Goal: Share content

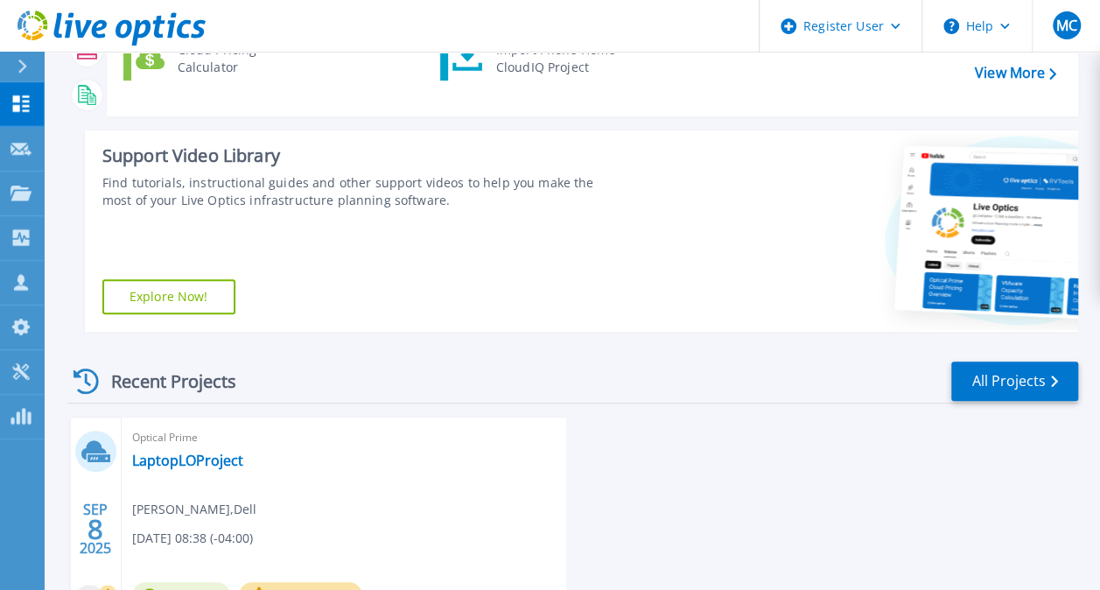
scroll to position [412, 0]
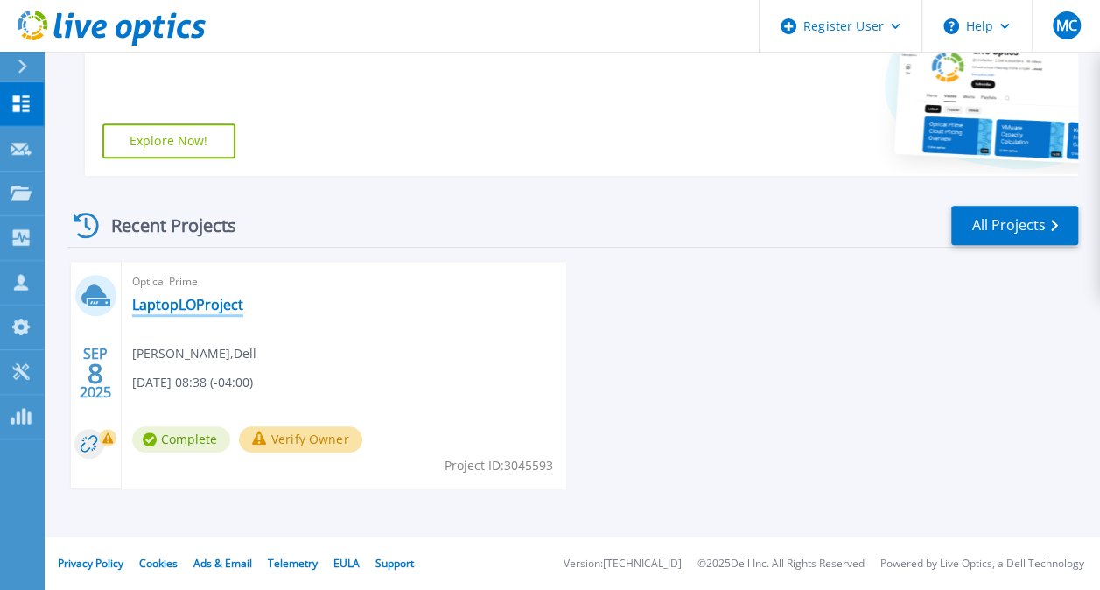
click at [192, 301] on link "LaptopLOProject" at bounding box center [187, 304] width 111 height 17
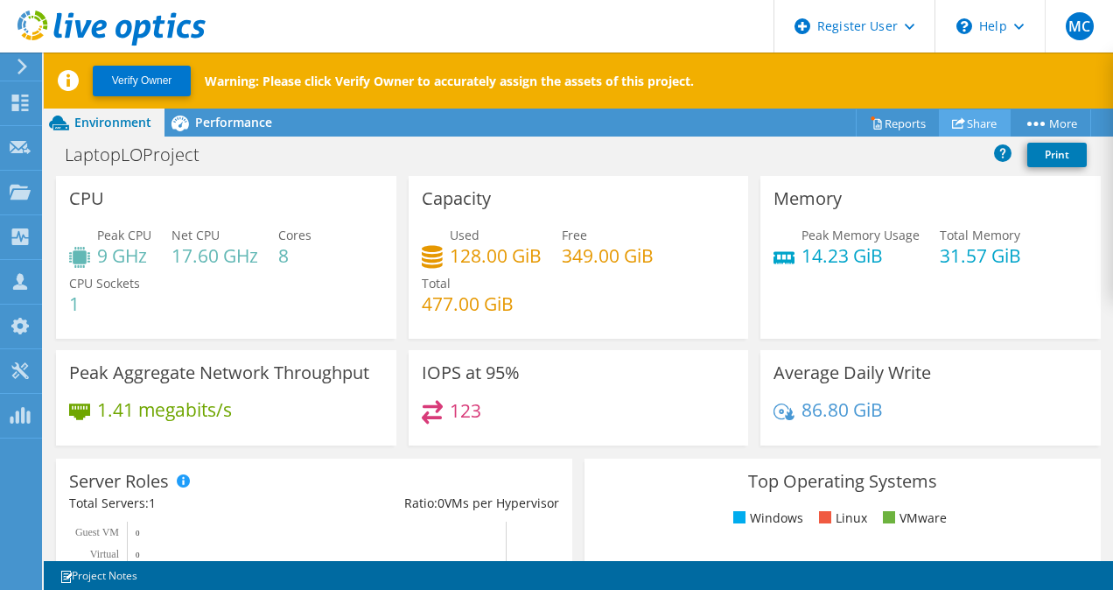
click at [961, 126] on link "Share" at bounding box center [975, 122] width 72 height 27
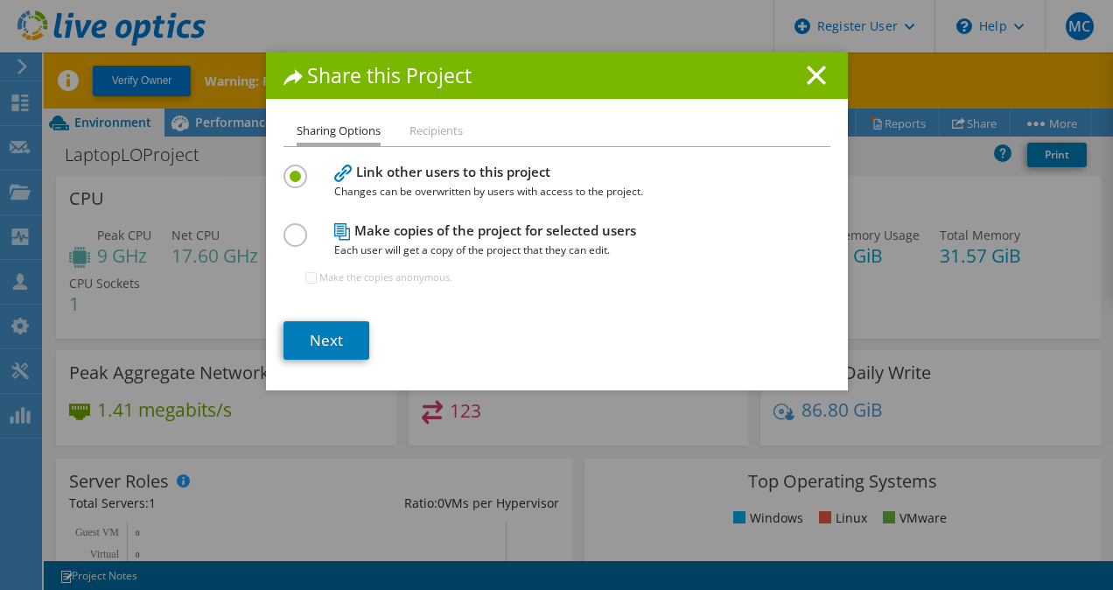
click at [465, 245] on span "Each user will get a copy of the project that they can edit." at bounding box center [552, 250] width 437 height 19
click at [288, 227] on label at bounding box center [298, 225] width 31 height 4
click at [0, 0] on input "radio" at bounding box center [0, 0] width 0 height 0
click at [288, 169] on label at bounding box center [298, 166] width 31 height 4
click at [0, 0] on input "radio" at bounding box center [0, 0] width 0 height 0
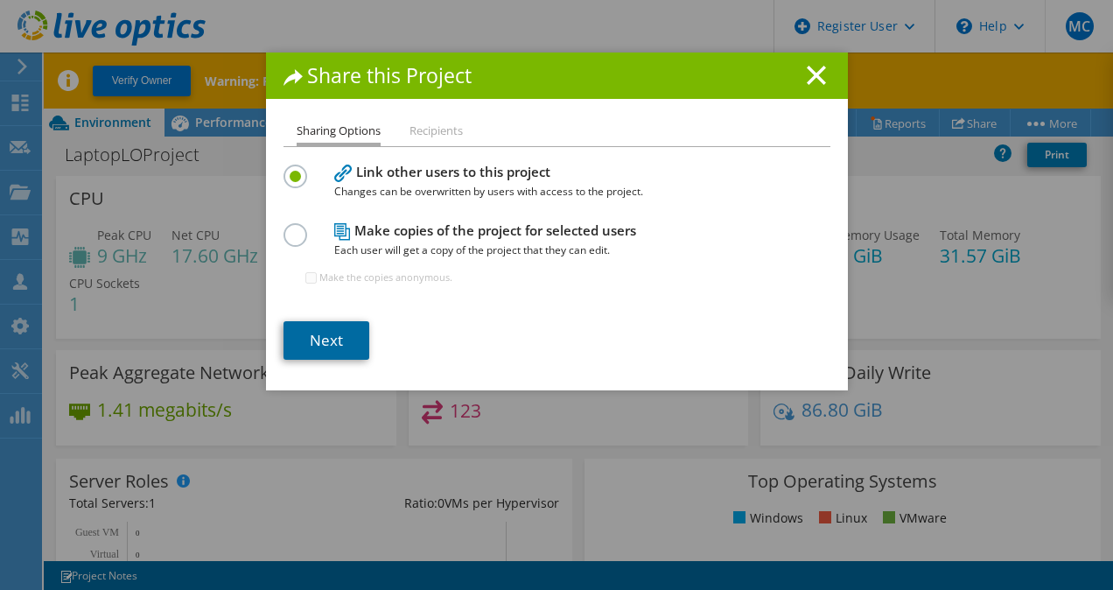
click at [308, 349] on link "Next" at bounding box center [326, 340] width 86 height 38
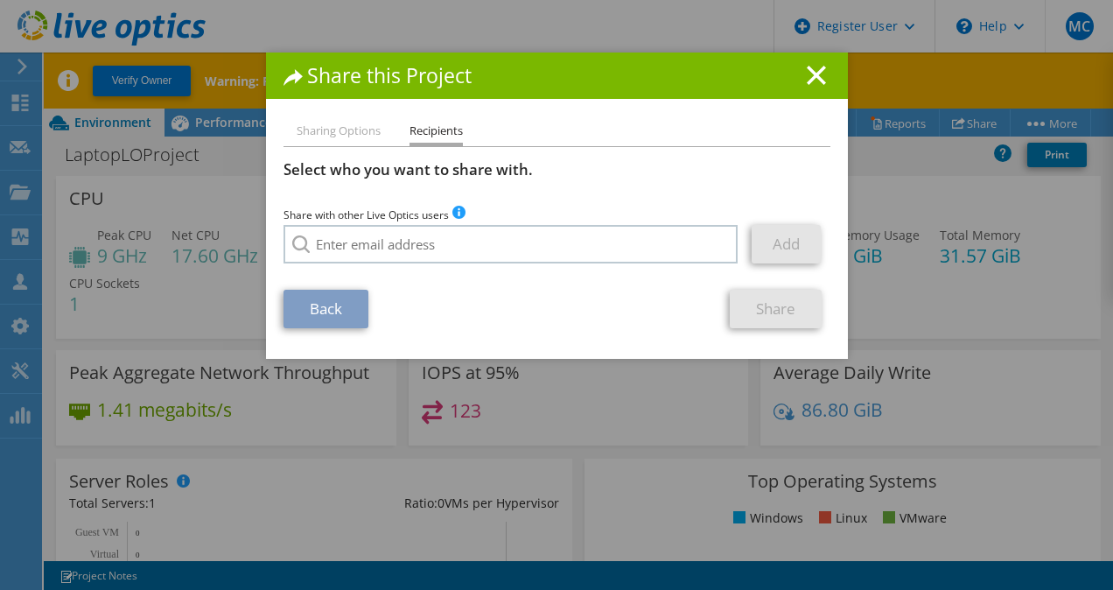
click at [331, 135] on li "Sharing Options" at bounding box center [339, 132] width 84 height 22
click at [322, 133] on li "Sharing Options" at bounding box center [339, 132] width 84 height 22
click at [318, 324] on link "Back" at bounding box center [325, 309] width 85 height 38
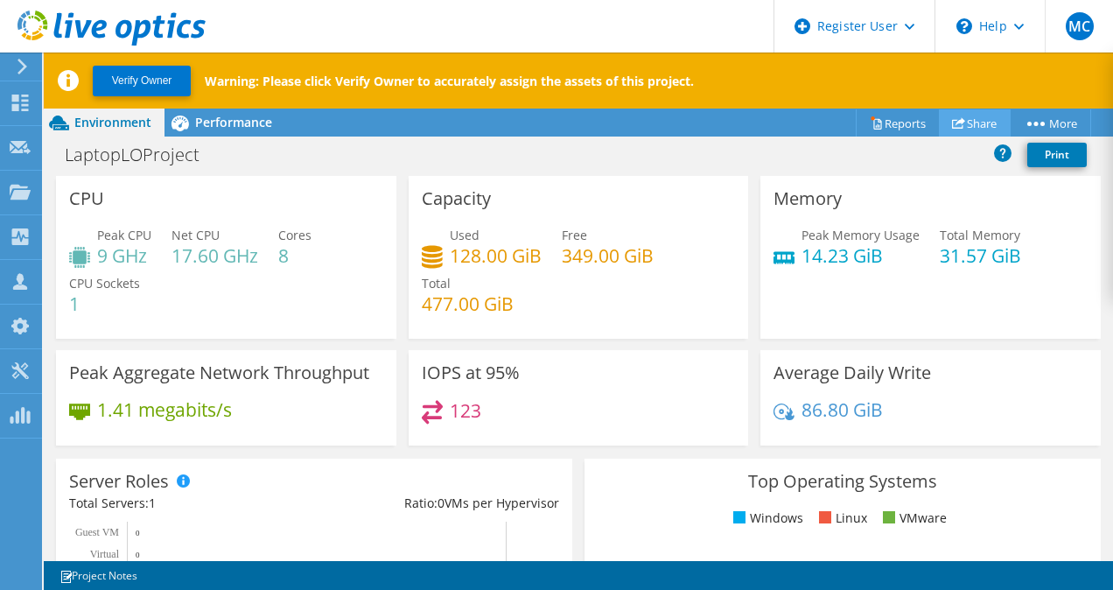
click at [982, 131] on link "Share" at bounding box center [975, 122] width 72 height 27
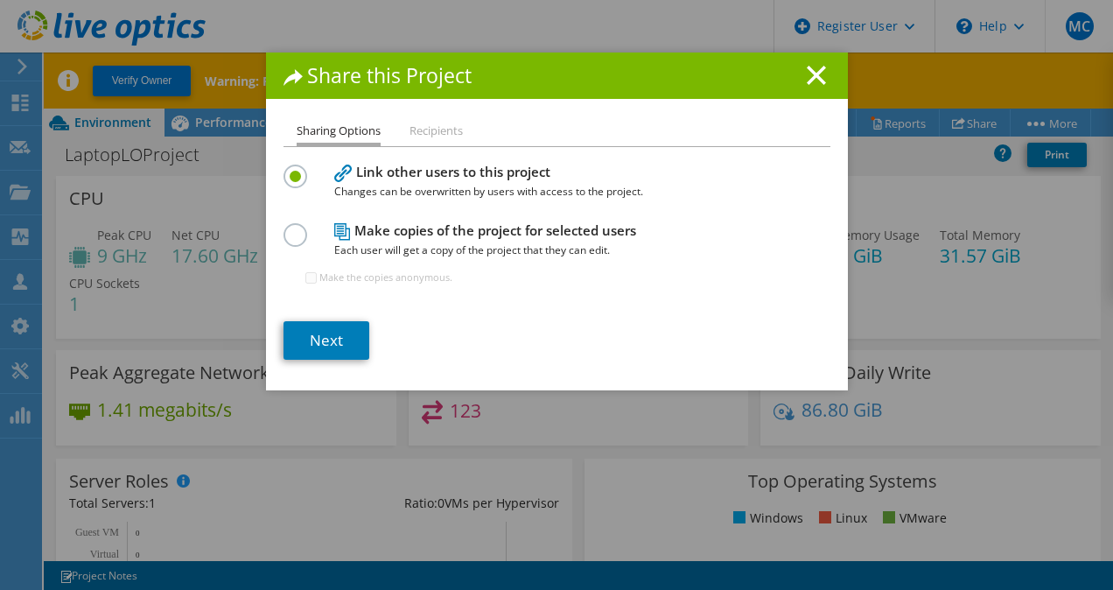
click at [304, 232] on div at bounding box center [298, 232] width 31 height 19
click at [292, 227] on label at bounding box center [298, 225] width 31 height 4
click at [0, 0] on input "radio" at bounding box center [0, 0] width 0 height 0
click at [299, 331] on link "Next" at bounding box center [326, 340] width 86 height 38
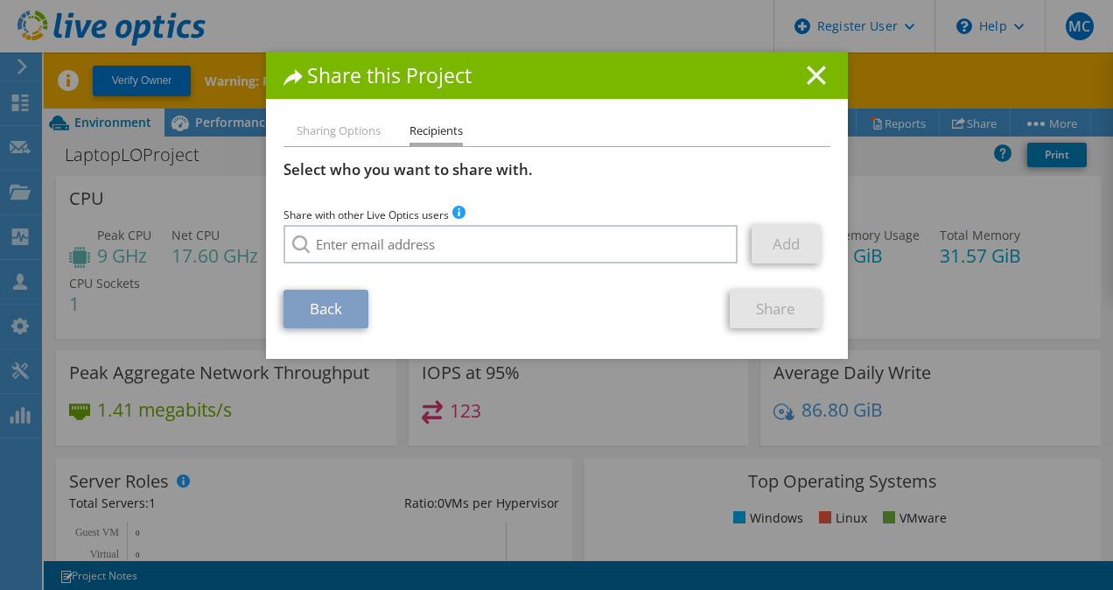
click at [808, 71] on icon at bounding box center [816, 75] width 19 height 19
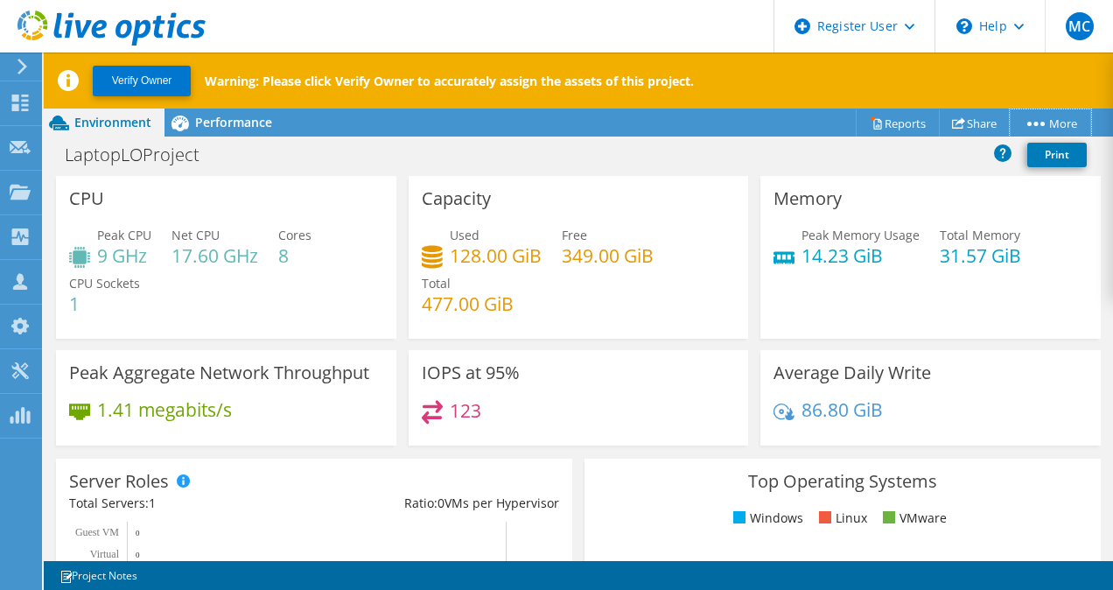
click at [1043, 119] on link "More" at bounding box center [1050, 122] width 81 height 27
click at [732, 145] on div "LaptopLOProject Print" at bounding box center [578, 154] width 1069 height 32
click at [965, 74] on div "Verify Owner Warning: Please click Verify Owner to accurately assign the assets…" at bounding box center [592, 80] width 1097 height 56
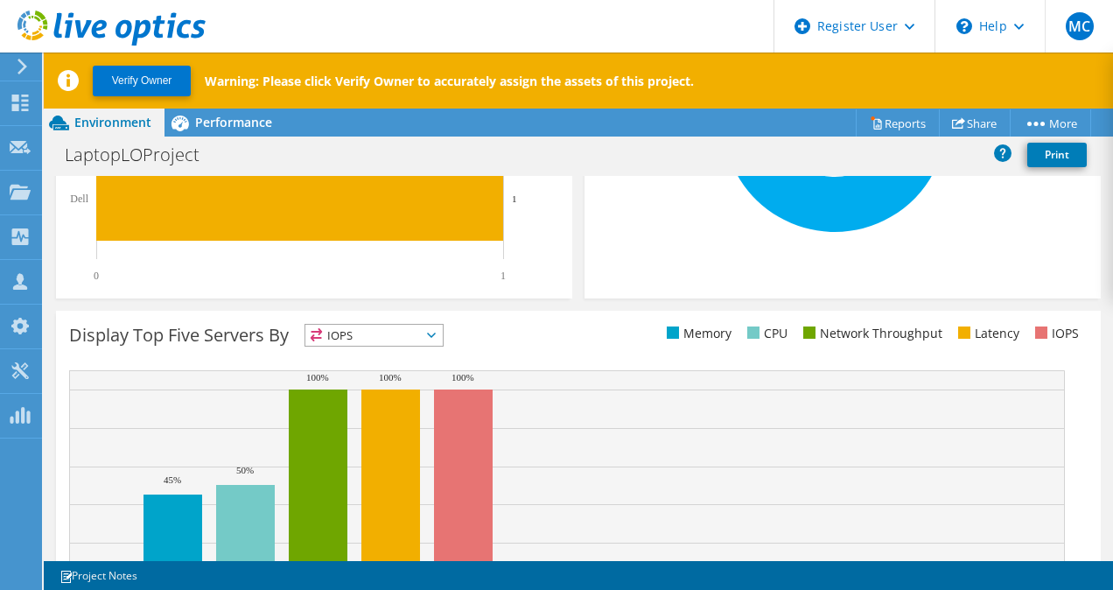
scroll to position [625, 0]
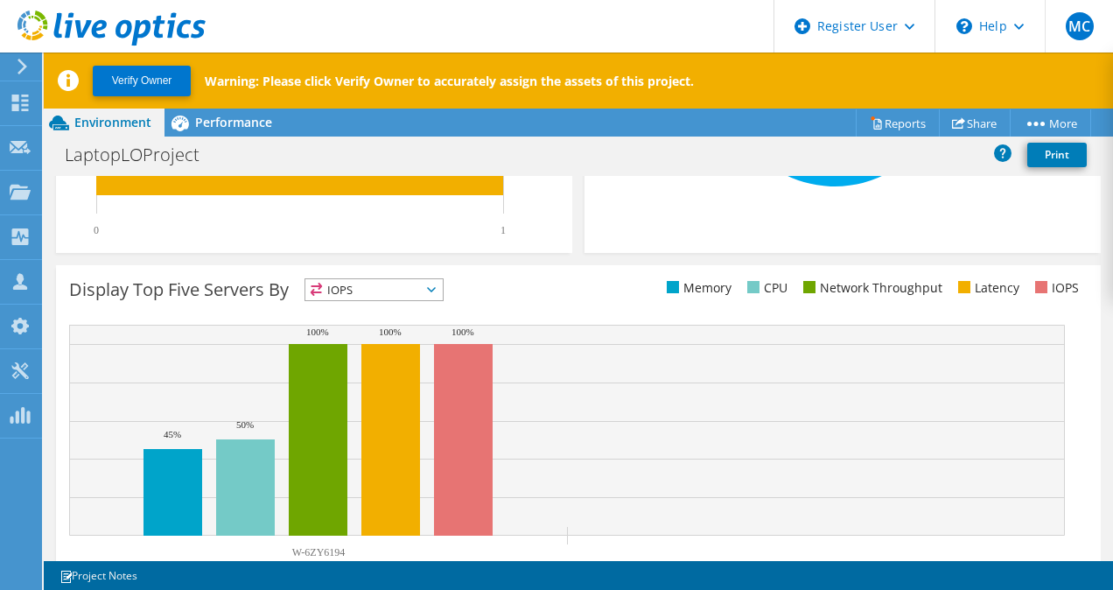
click at [380, 289] on span "IOPS" at bounding box center [373, 289] width 137 height 21
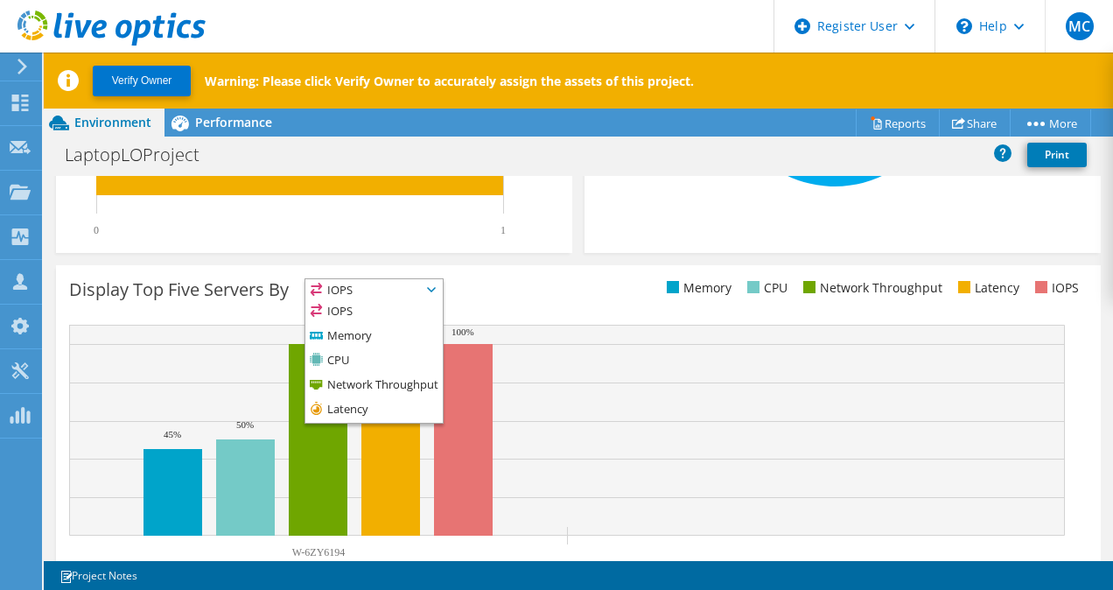
click at [503, 293] on div "Display Top Five Servers By IOPS IOPS" at bounding box center [323, 292] width 509 height 29
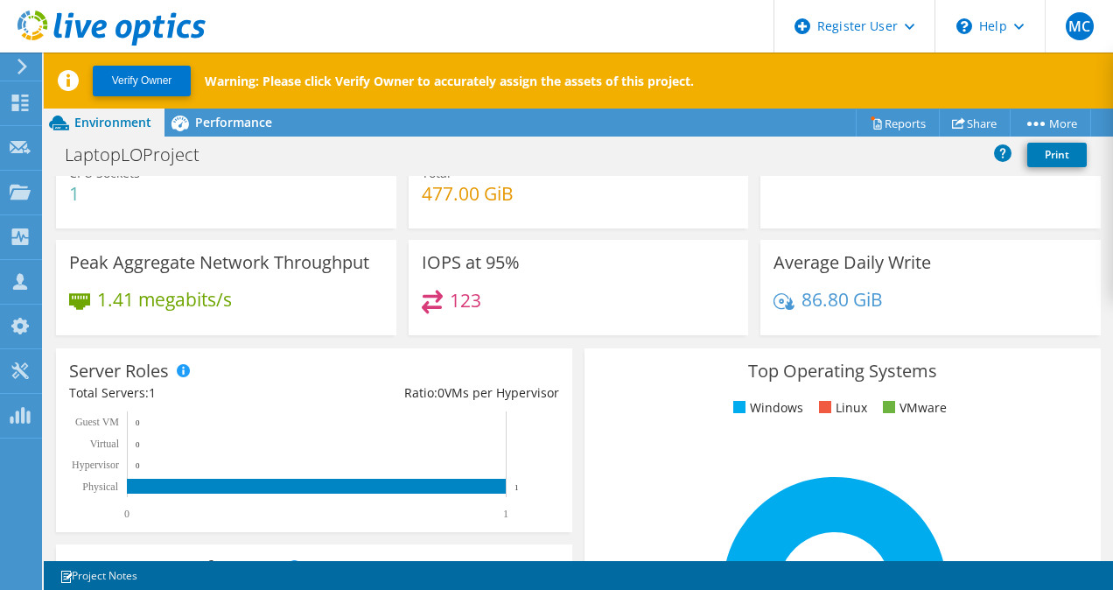
scroll to position [0, 0]
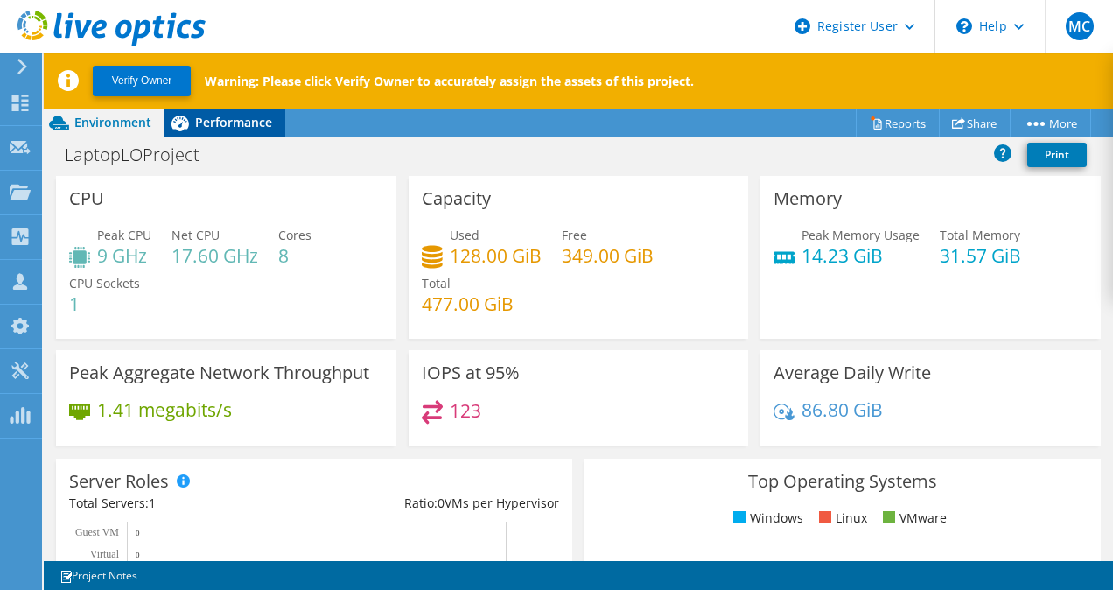
click at [210, 117] on span "Performance" at bounding box center [233, 122] width 77 height 17
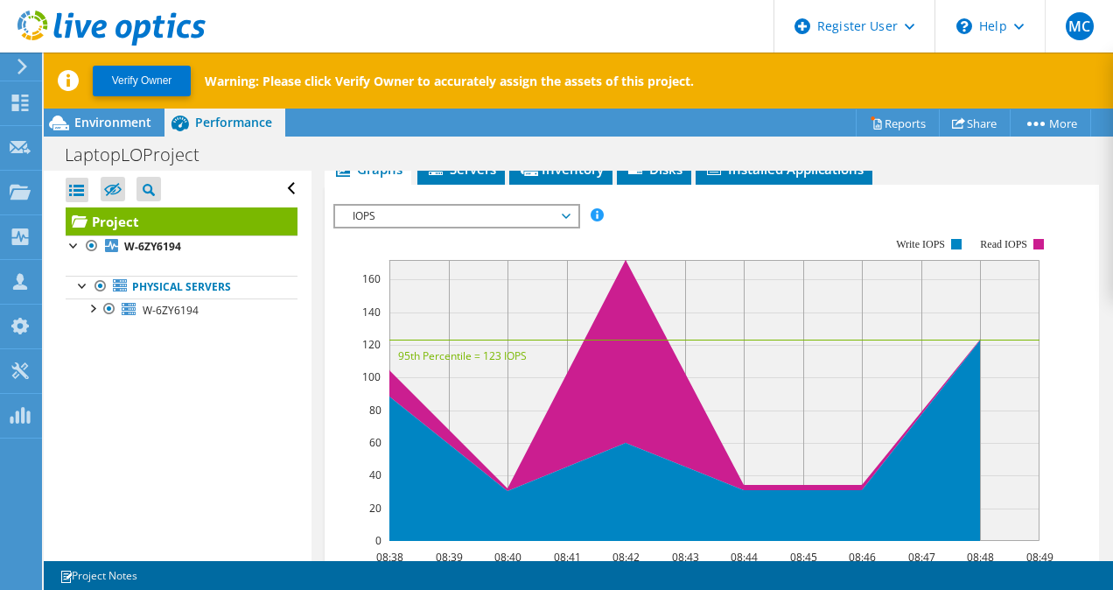
scroll to position [481, 0]
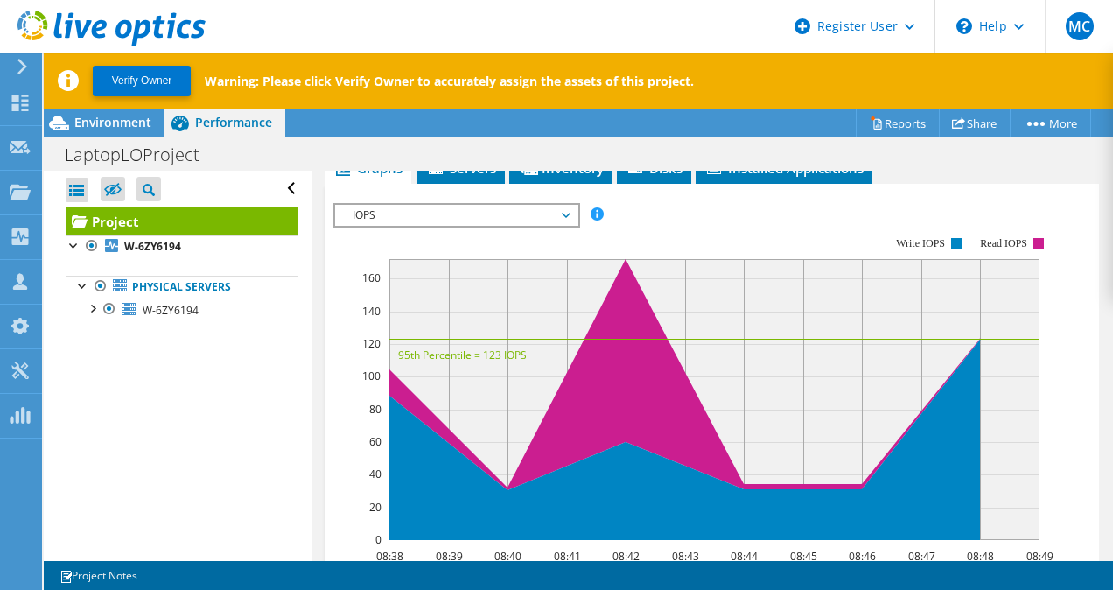
click at [430, 226] on span "IOPS" at bounding box center [456, 215] width 225 height 21
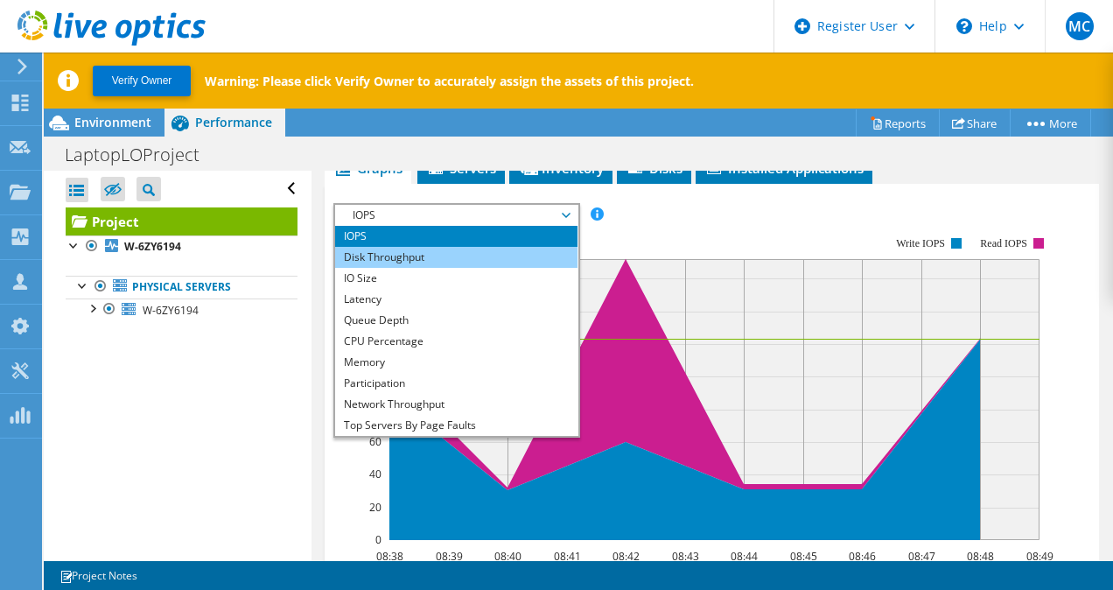
click at [400, 268] on li "Disk Throughput" at bounding box center [456, 257] width 242 height 21
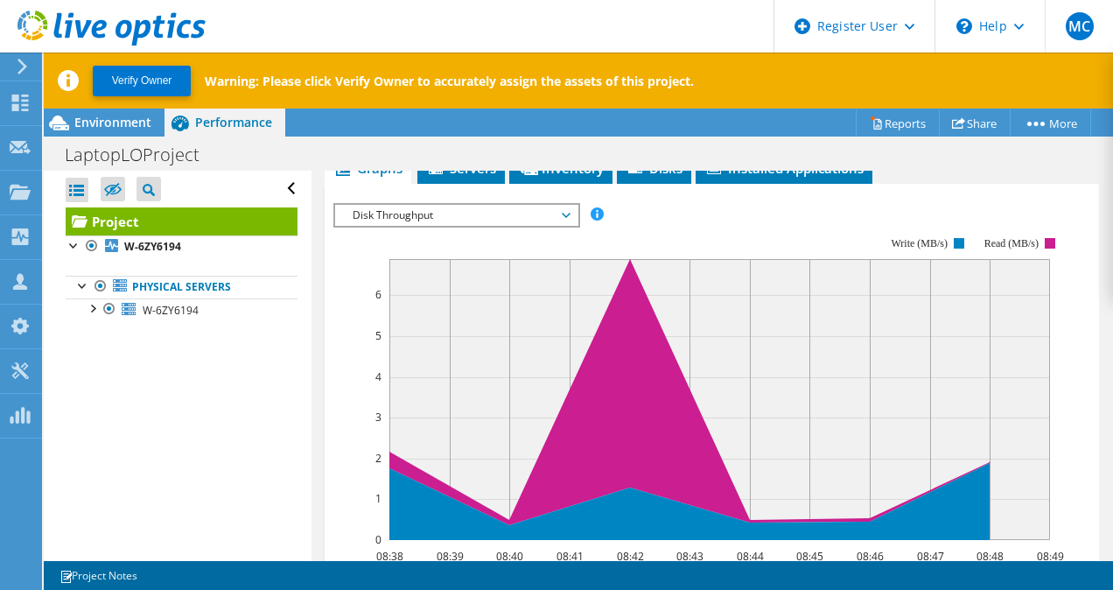
click at [433, 226] on span "Disk Throughput" at bounding box center [456, 215] width 225 height 21
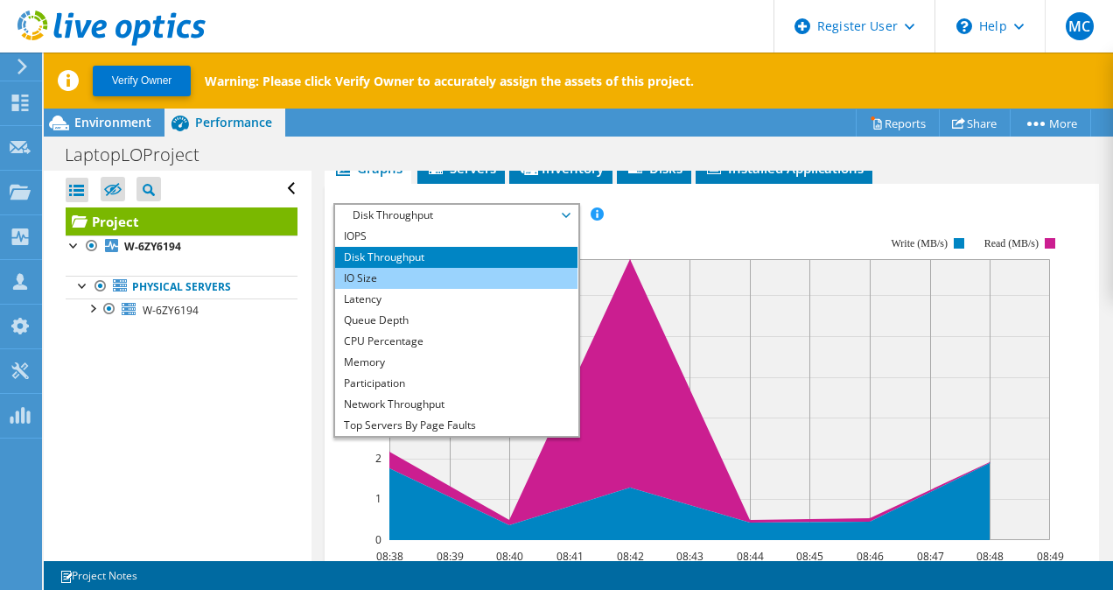
click at [402, 289] on li "IO Size" at bounding box center [456, 278] width 242 height 21
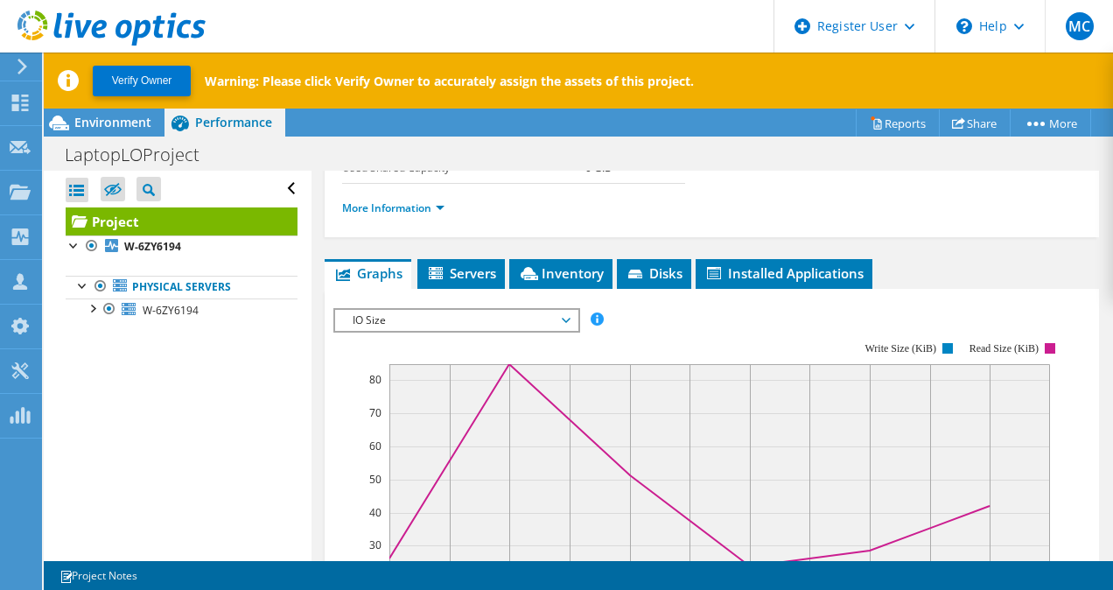
scroll to position [378, 0]
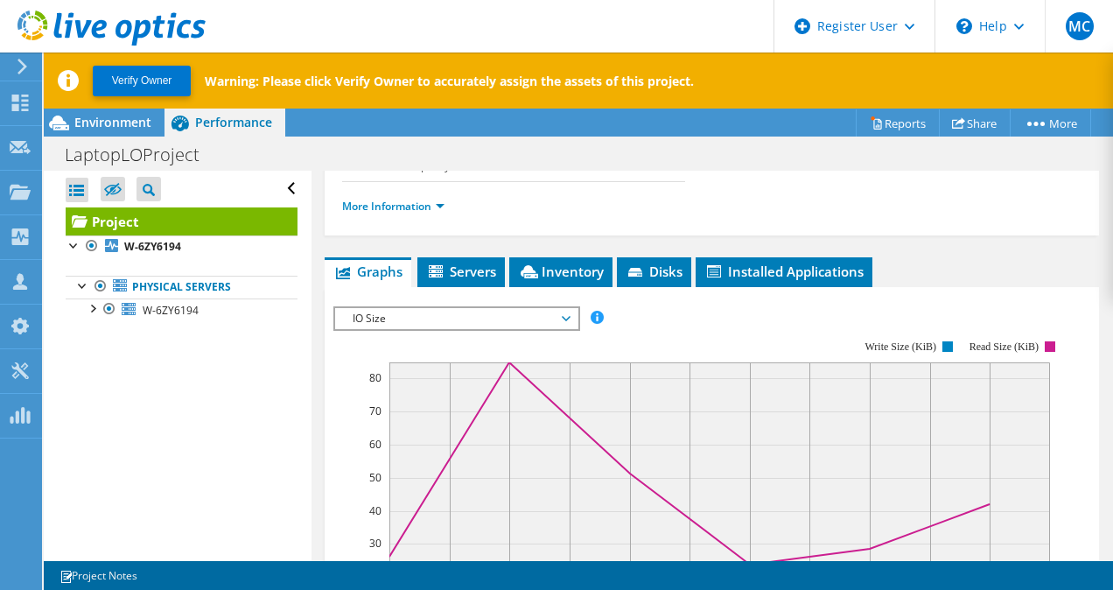
click at [427, 329] on span "IO Size" at bounding box center [456, 318] width 225 height 21
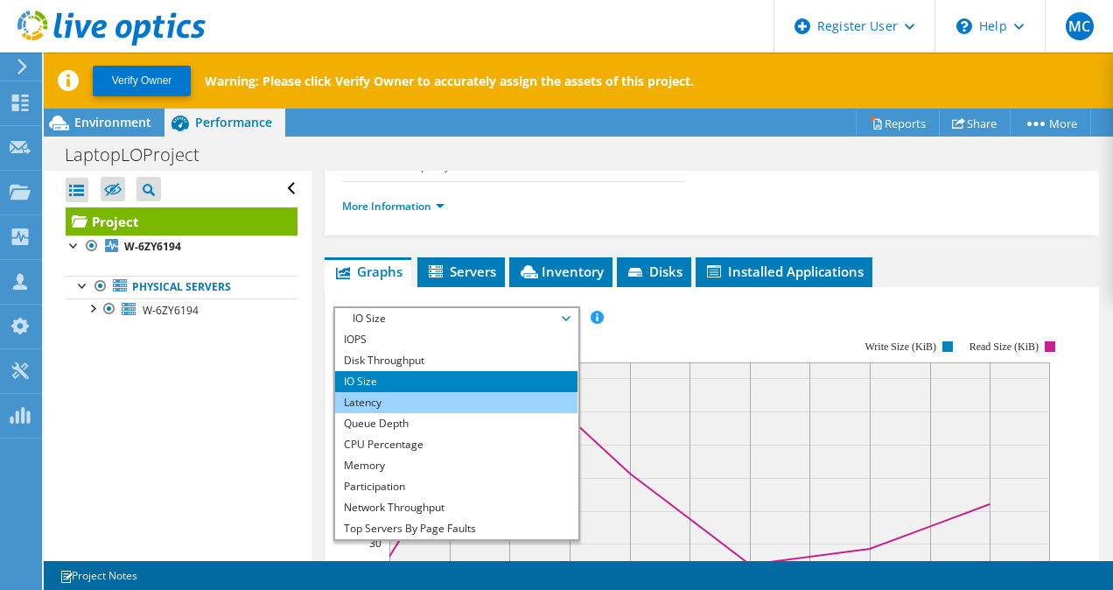
click at [402, 413] on li "Latency" at bounding box center [456, 402] width 242 height 21
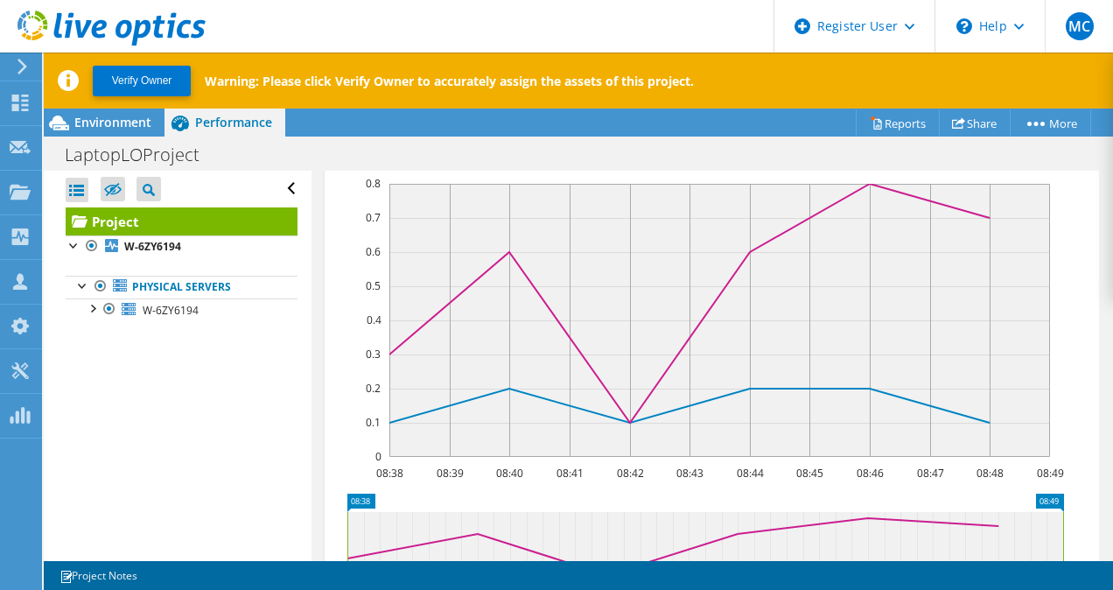
scroll to position [563, 0]
click at [483, 143] on span "Latency" at bounding box center [456, 132] width 225 height 21
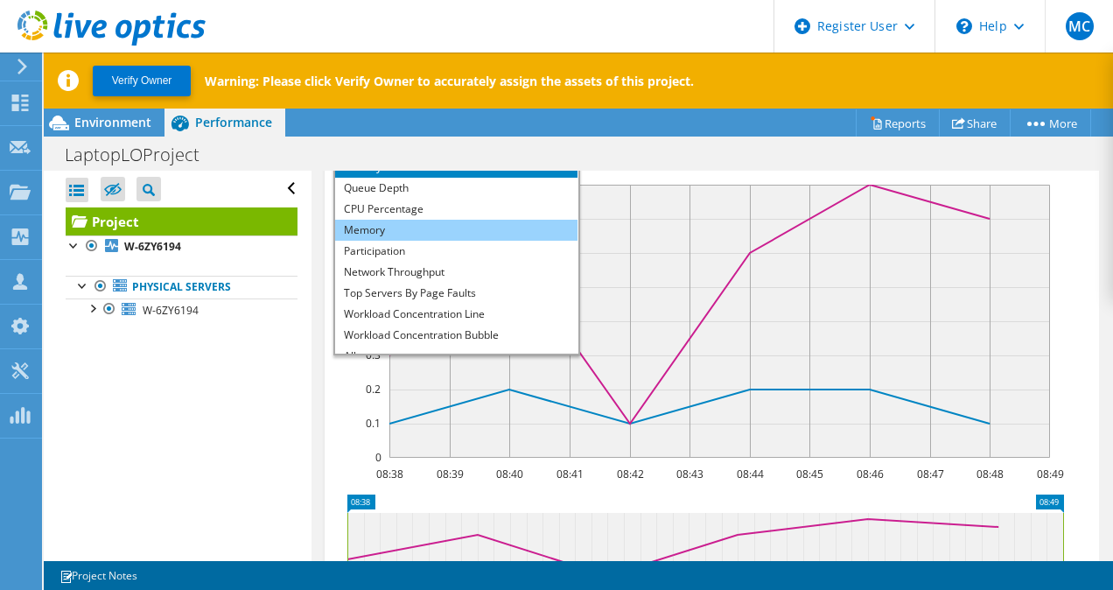
scroll to position [54, 0]
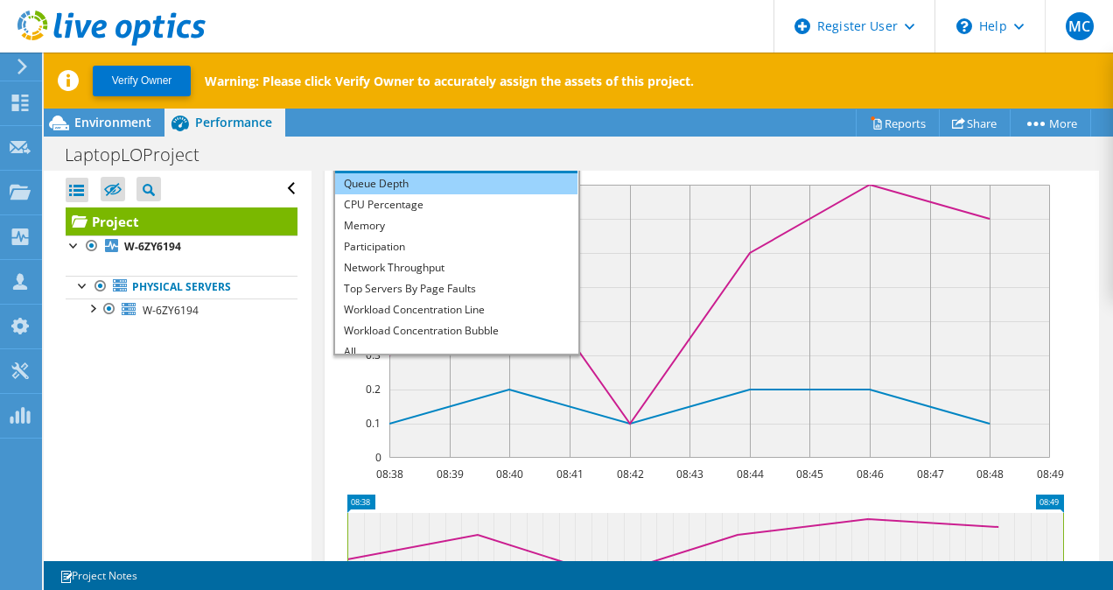
click at [419, 194] on li "Queue Depth" at bounding box center [456, 183] width 242 height 21
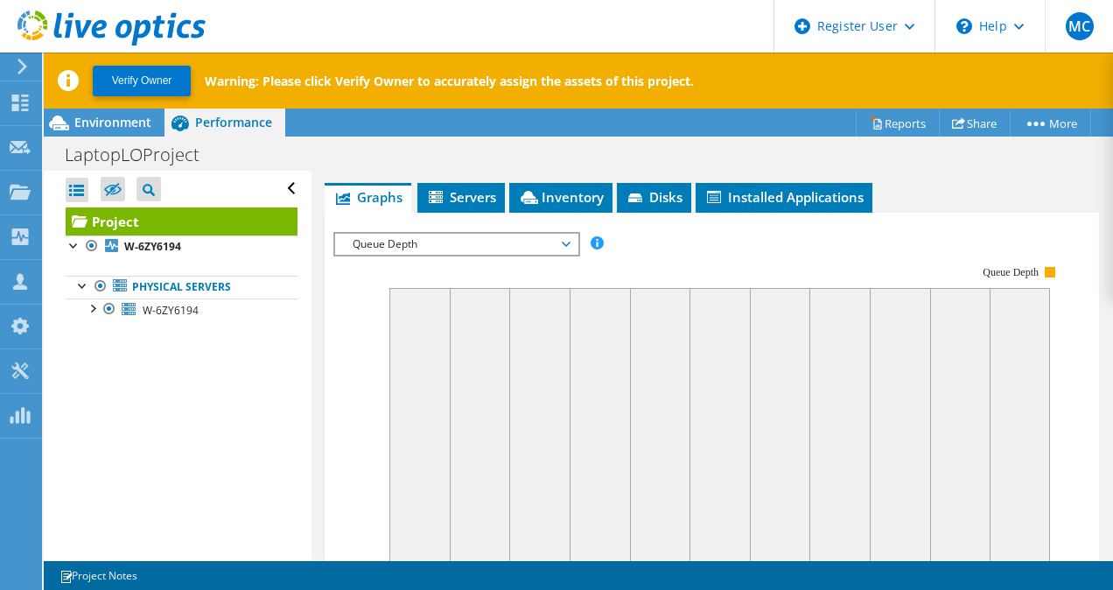
scroll to position [455, 0]
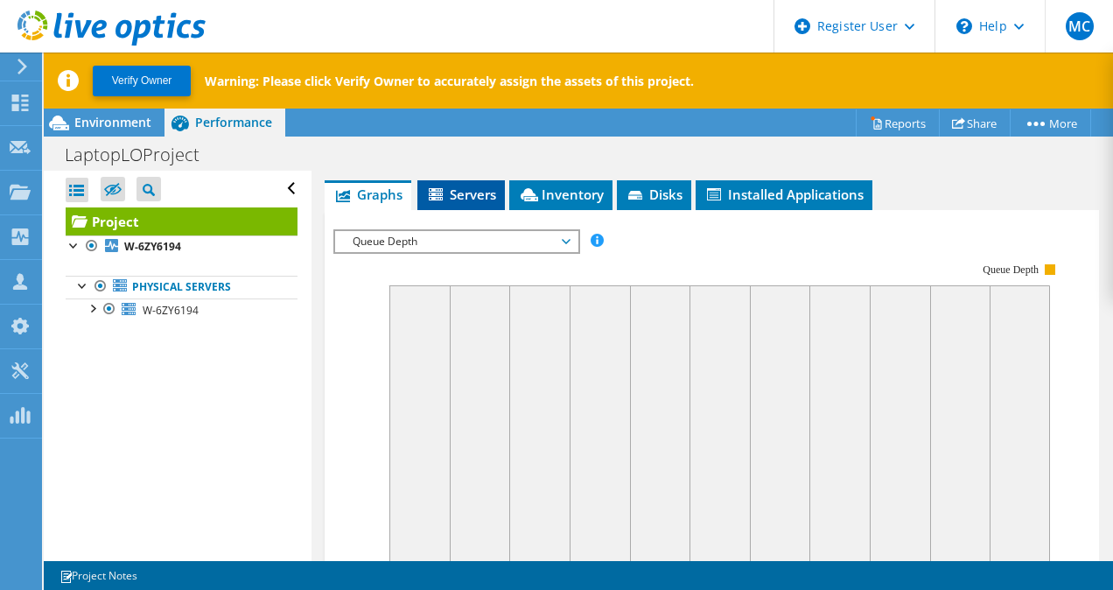
click at [456, 203] on span "Servers" at bounding box center [461, 193] width 70 height 17
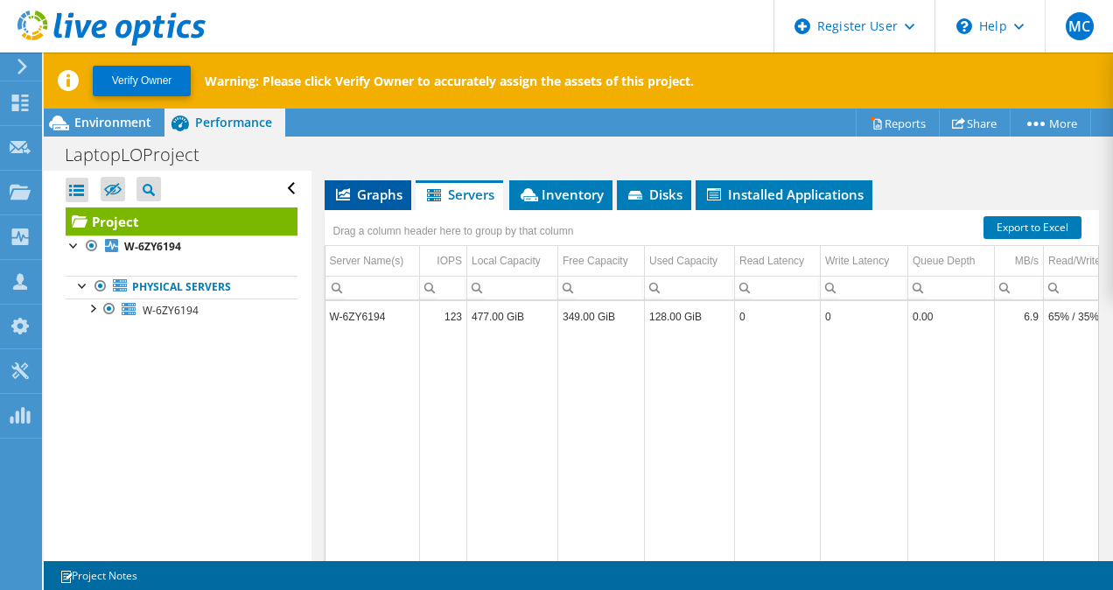
click at [378, 203] on span "Graphs" at bounding box center [367, 193] width 69 height 17
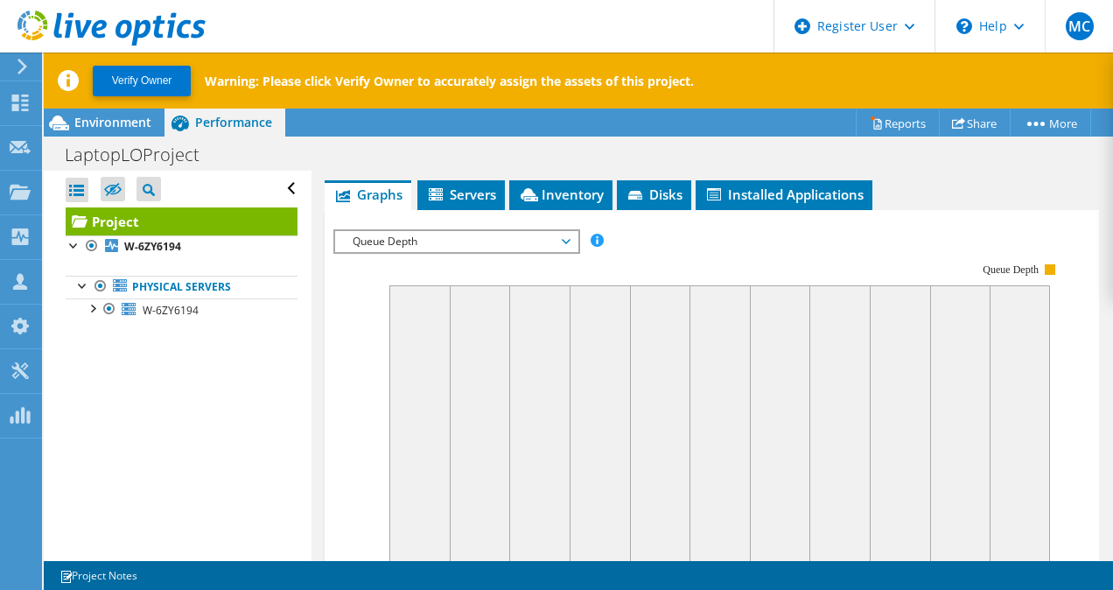
click at [388, 252] on span "Queue Depth" at bounding box center [456, 241] width 225 height 21
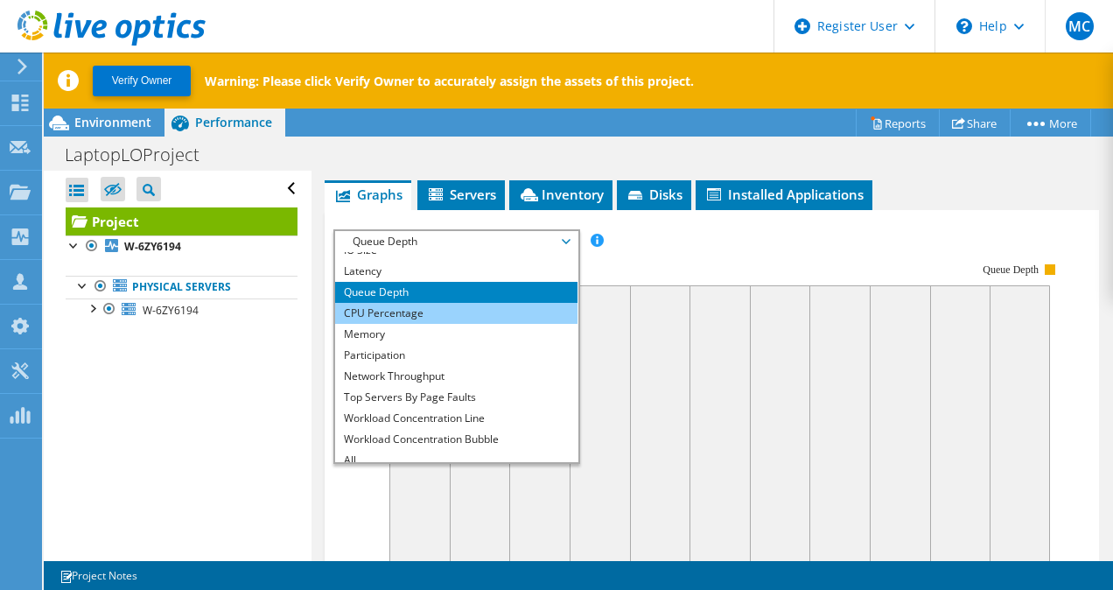
click at [378, 324] on li "CPU Percentage" at bounding box center [456, 313] width 242 height 21
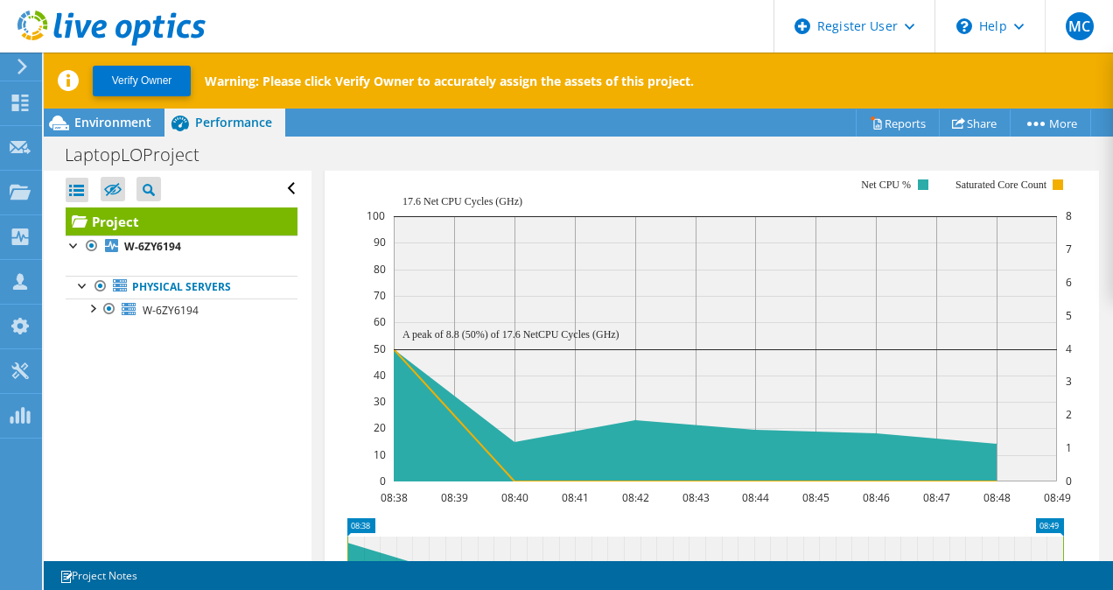
scroll to position [552, 0]
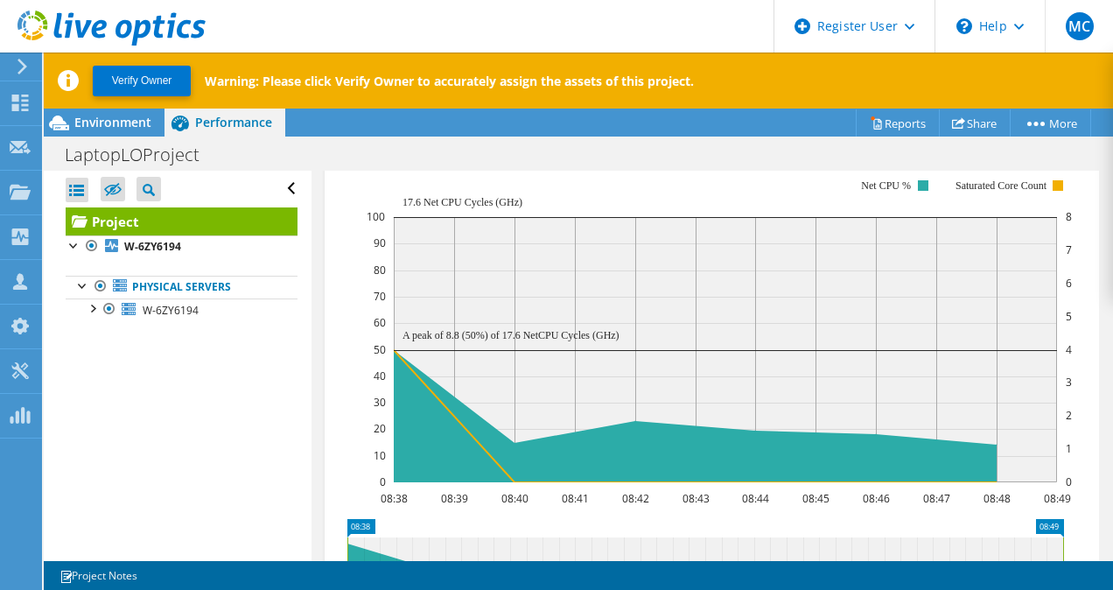
click at [425, 211] on rect at bounding box center [720, 331] width 706 height 350
click at [422, 209] on rect at bounding box center [720, 331] width 706 height 350
click at [420, 209] on rect at bounding box center [720, 331] width 706 height 350
click at [413, 157] on div "CPU Percentage IOPS Disk Throughput IO Size Latency Queue Depth CPU Percentage …" at bounding box center [456, 144] width 247 height 24
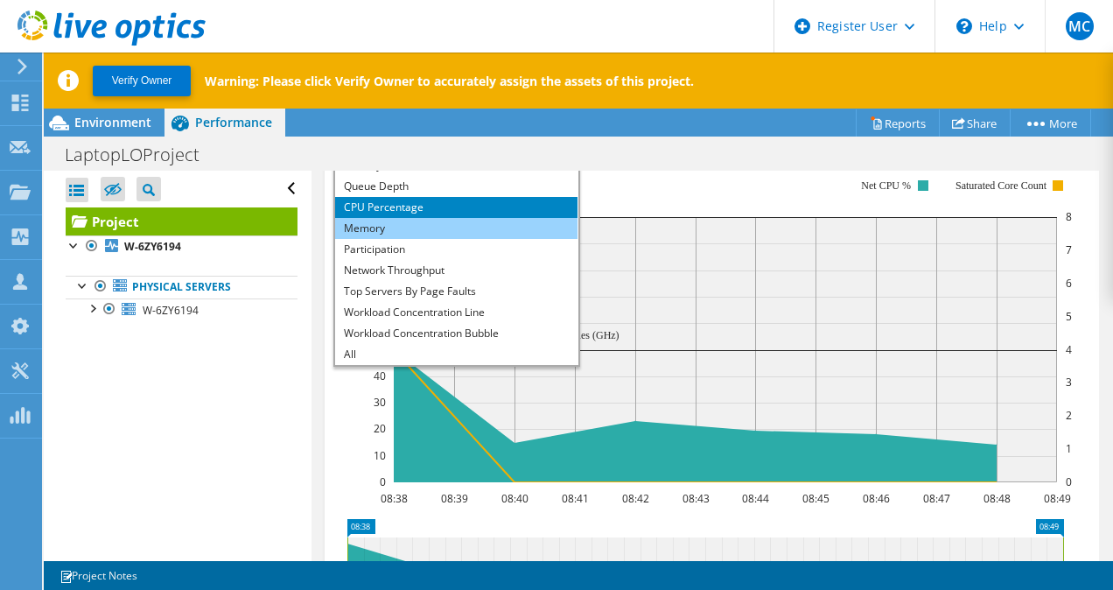
scroll to position [0, 0]
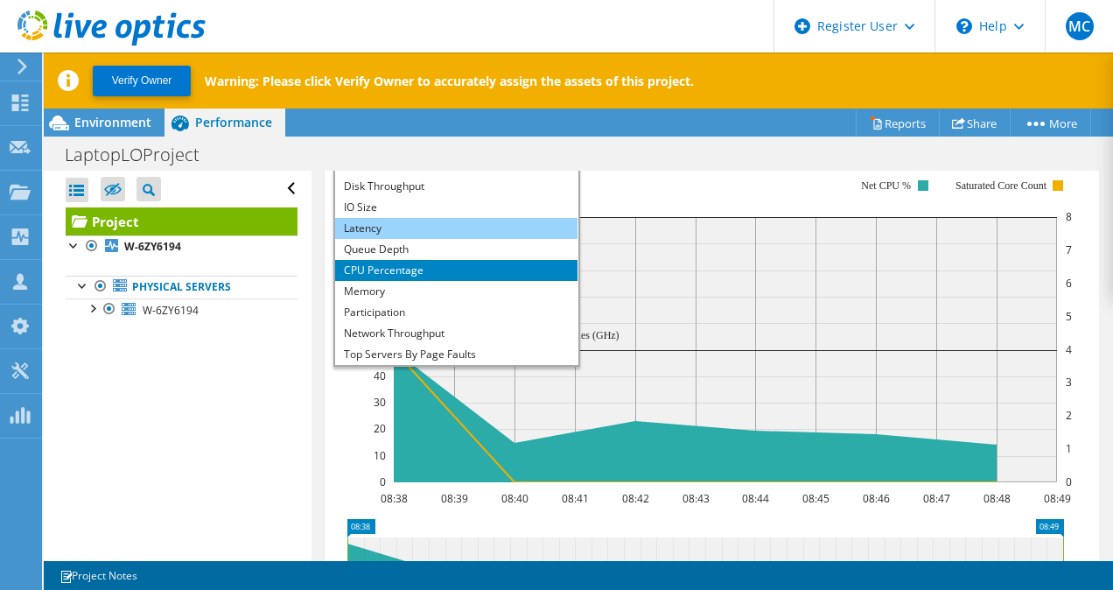
click at [402, 239] on li "Latency" at bounding box center [456, 228] width 242 height 21
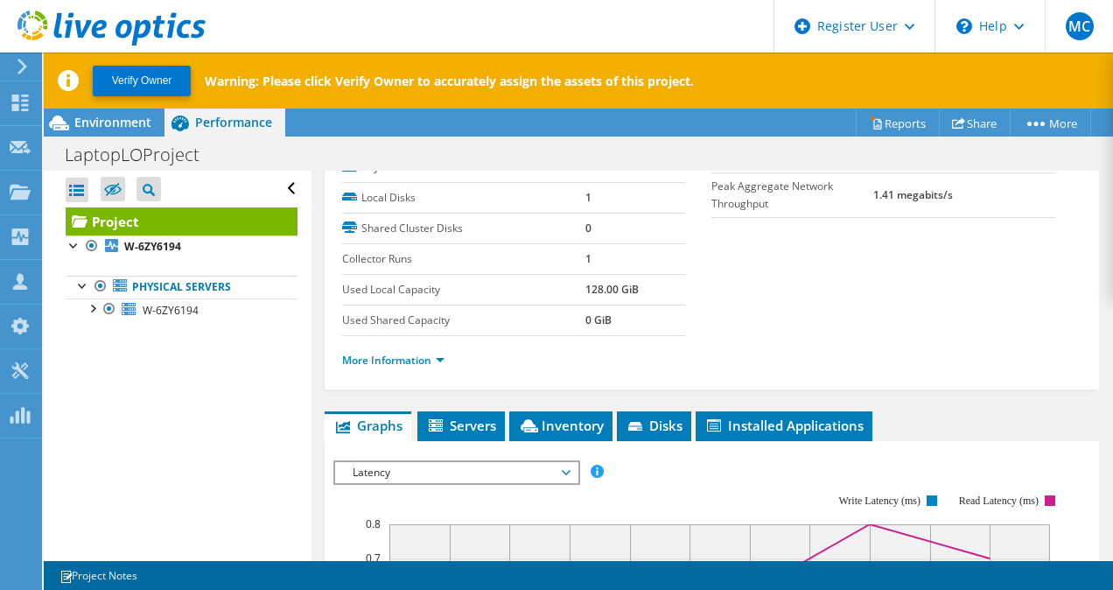
scroll to position [225, 0]
click at [415, 367] on link "More Information" at bounding box center [393, 359] width 102 height 15
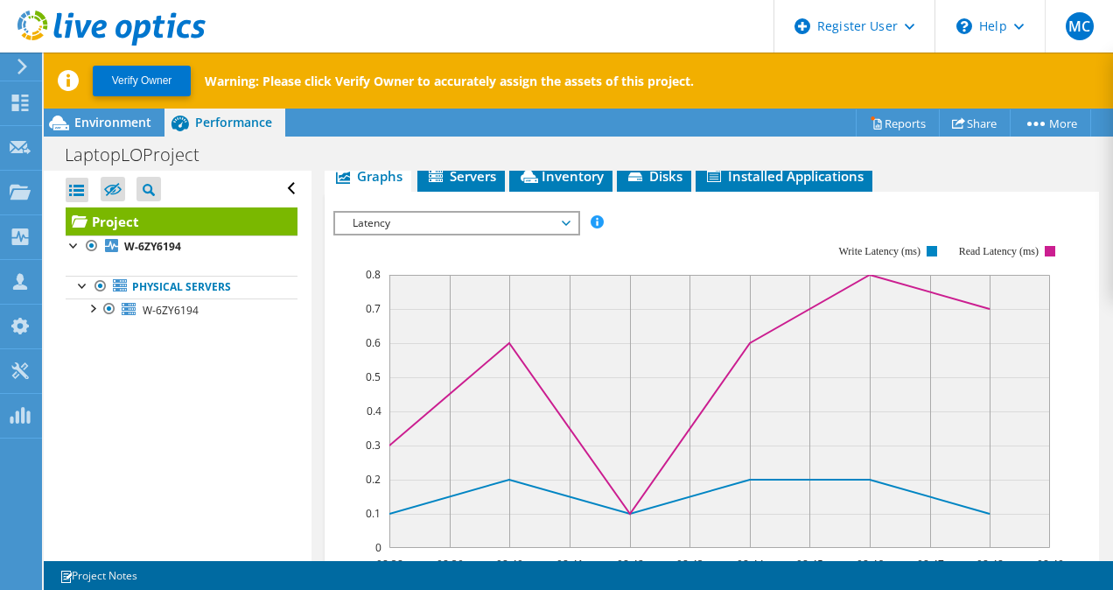
scroll to position [994, 0]
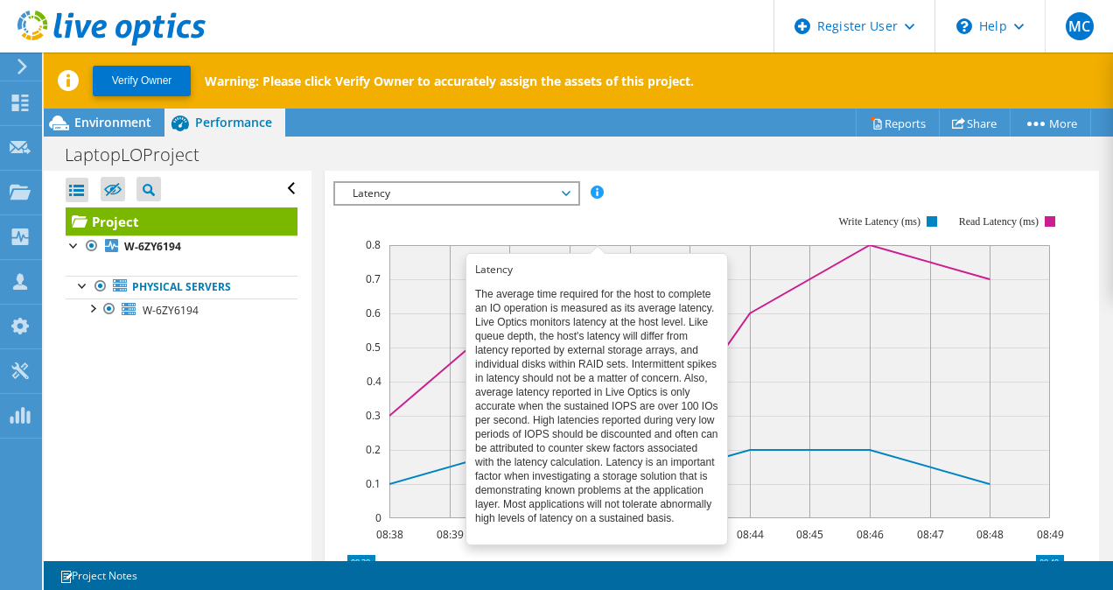
click at [597, 198] on span at bounding box center [597, 191] width 12 height 12
click at [598, 198] on span at bounding box center [597, 191] width 12 height 12
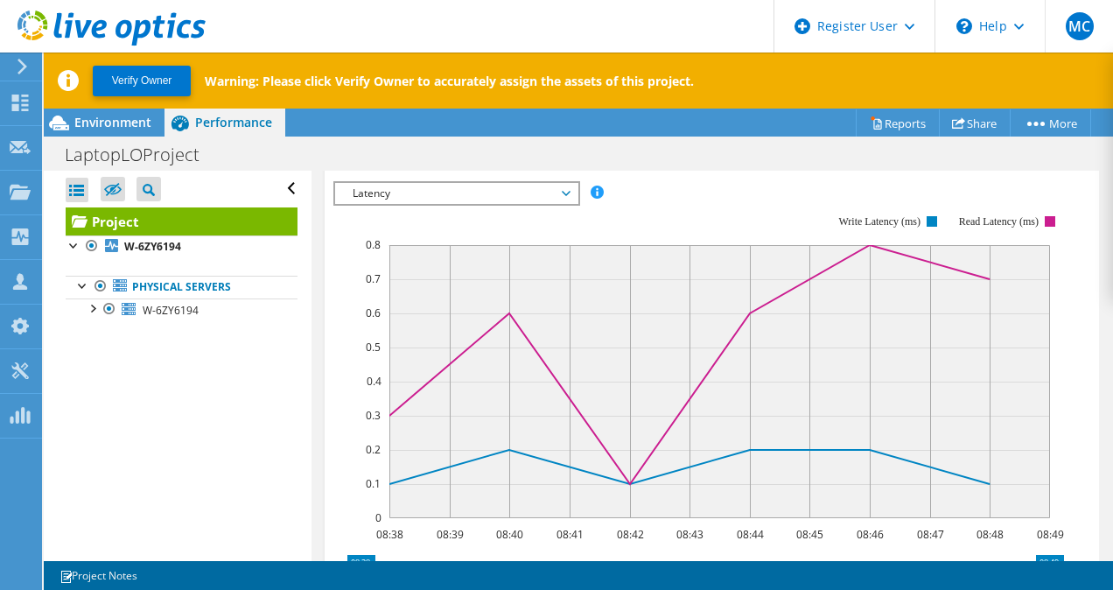
click at [763, 253] on rect at bounding box center [698, 367] width 731 height 350
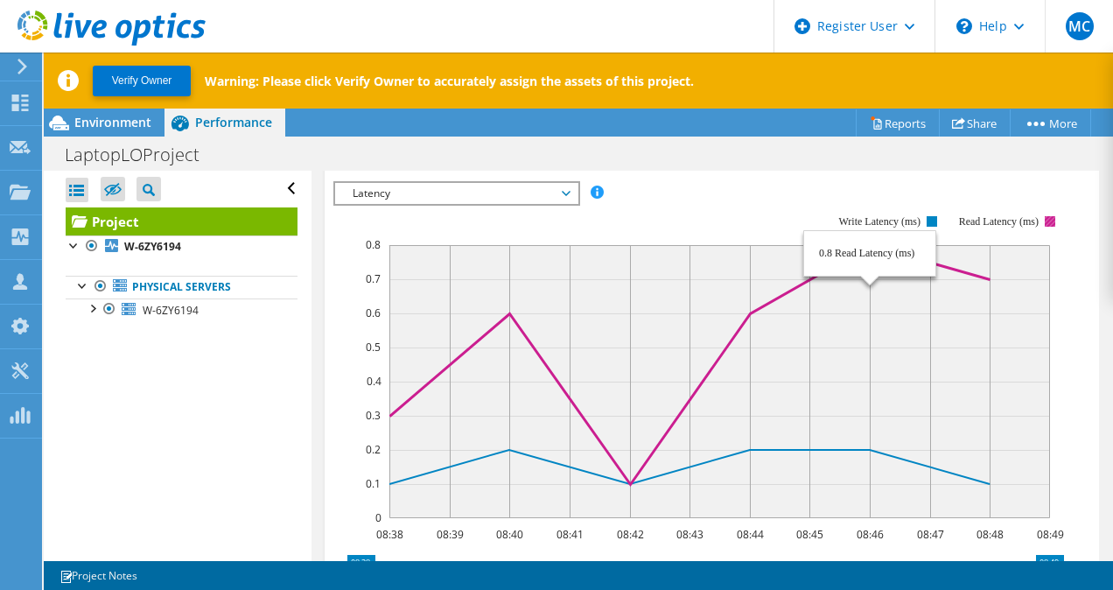
click at [836, 304] on icon at bounding box center [689, 364] width 600 height 239
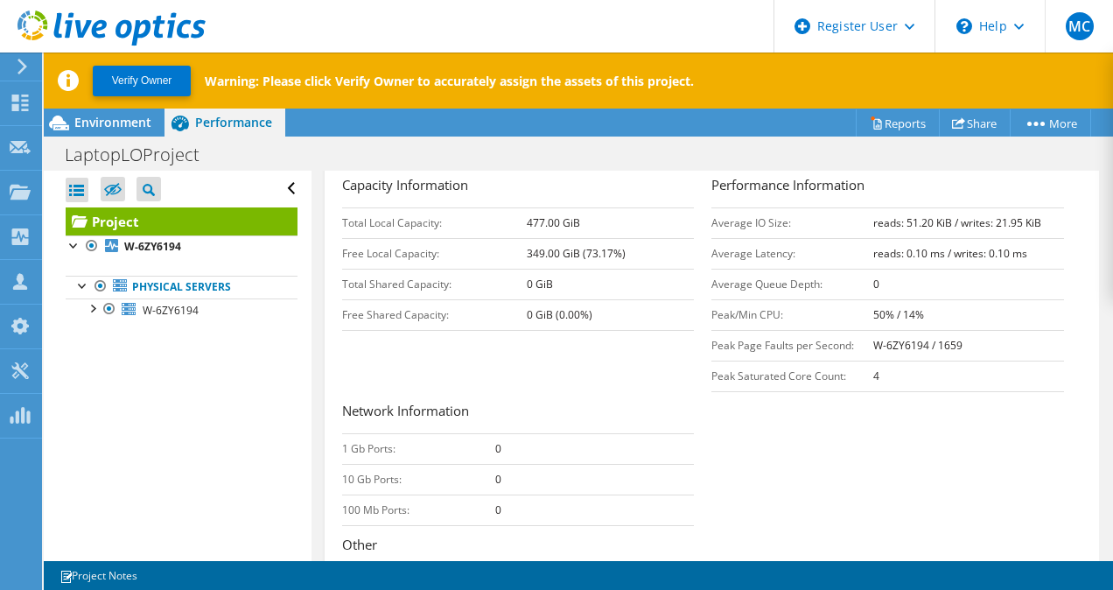
scroll to position [444, 0]
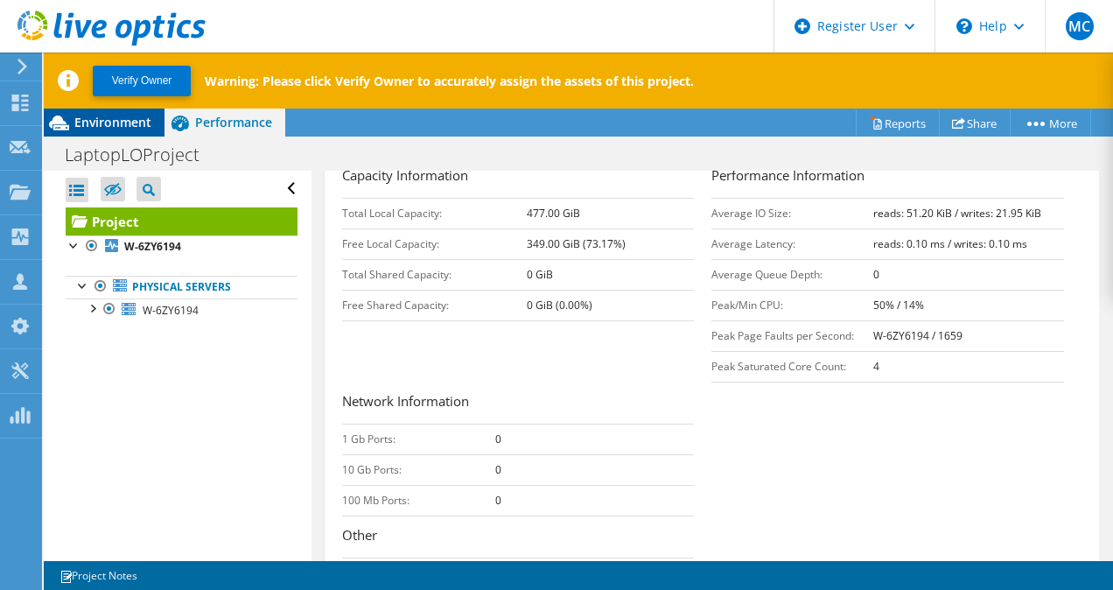
click at [119, 115] on span "Environment" at bounding box center [112, 122] width 77 height 17
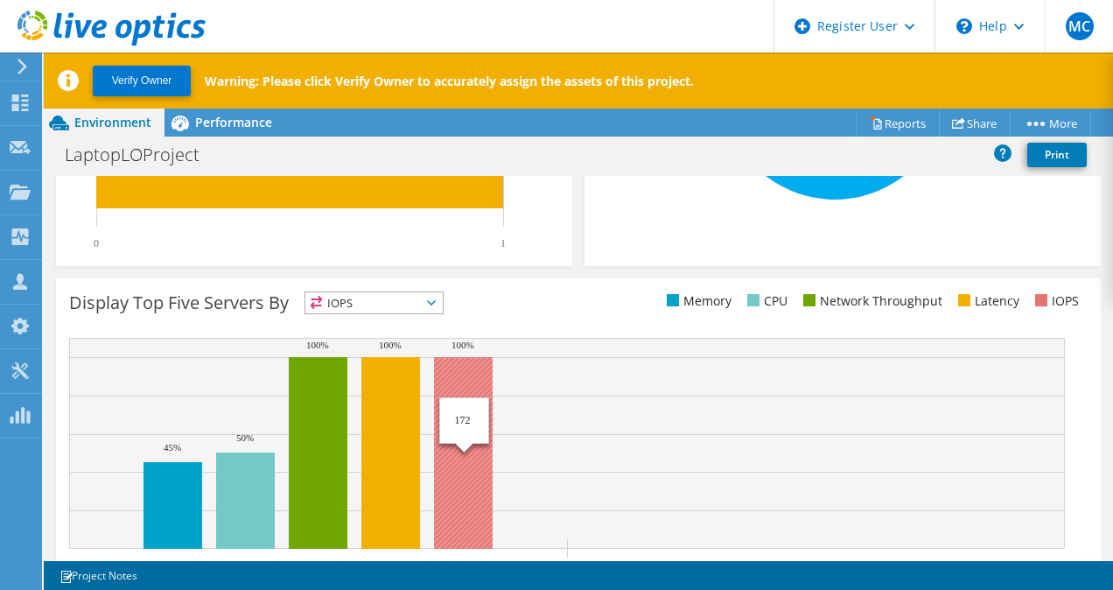
scroll to position [625, 0]
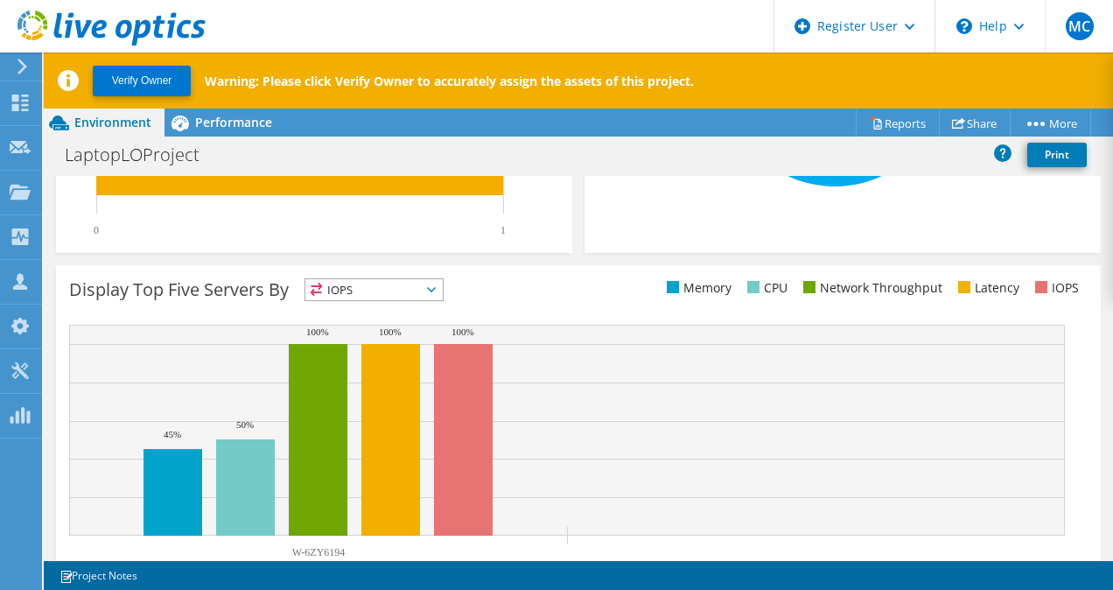
click at [441, 290] on span "IOPS" at bounding box center [373, 289] width 137 height 21
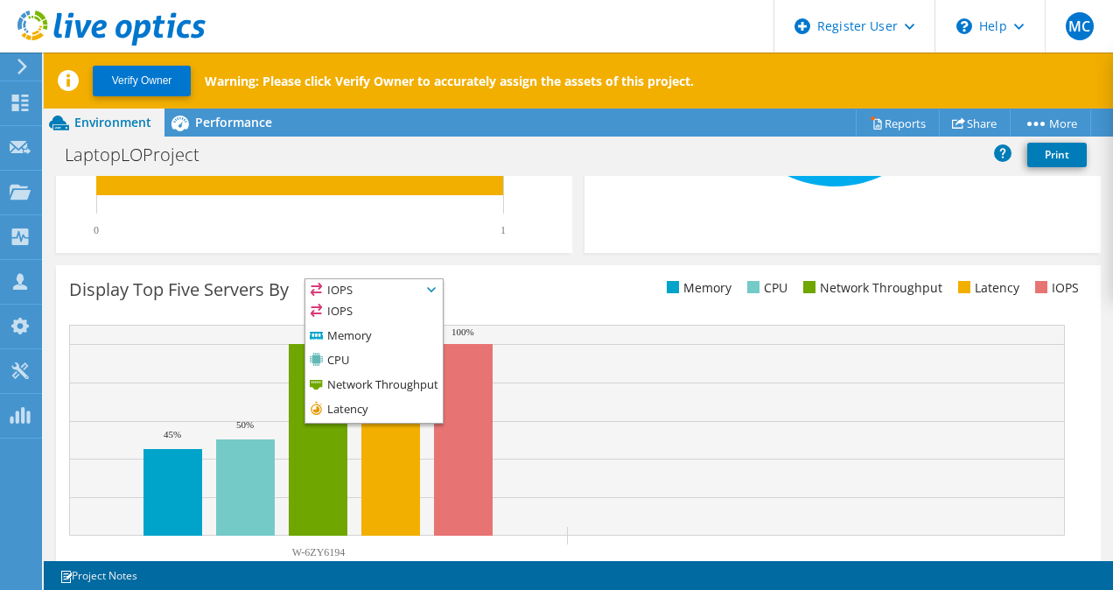
click at [441, 290] on span "IOPS" at bounding box center [373, 289] width 137 height 21
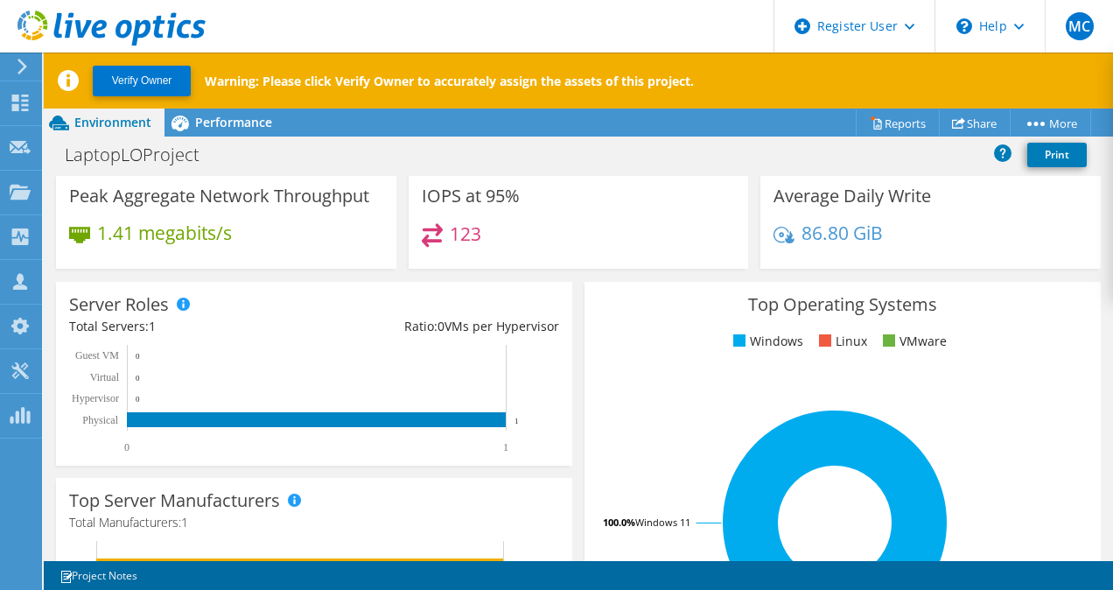
scroll to position [164, 0]
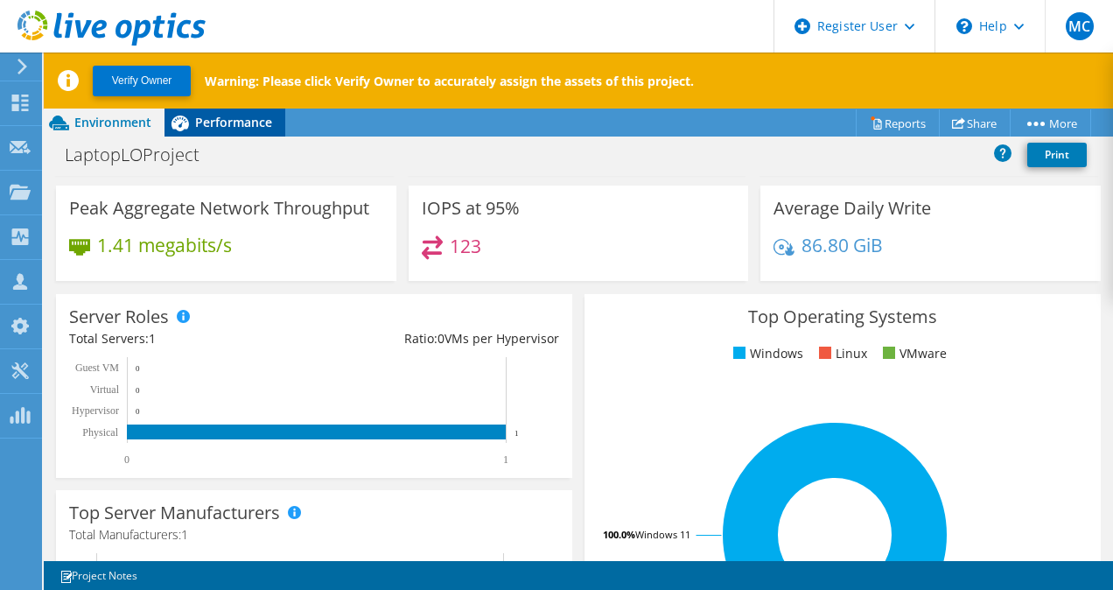
click at [206, 119] on span "Performance" at bounding box center [233, 122] width 77 height 17
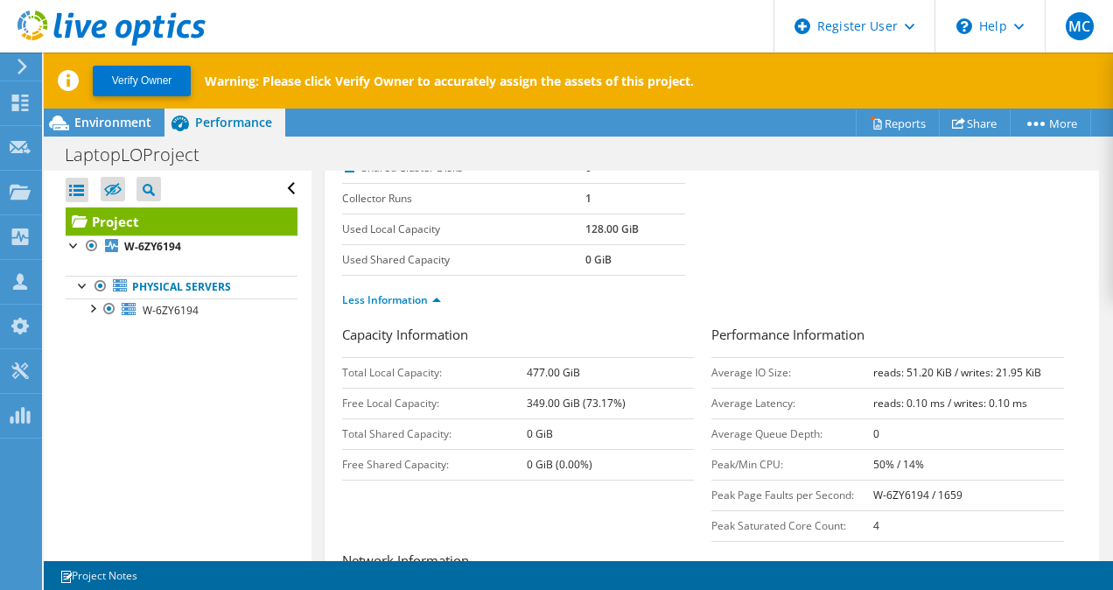
scroll to position [284, 0]
